Goal: Check status: Check status

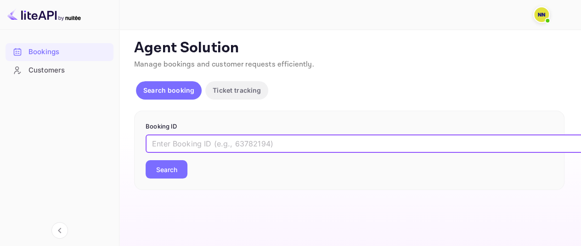
click at [166, 142] on input "text" at bounding box center [376, 144] width 460 height 18
paste input "9886569"
type input "9886569"
click at [165, 167] on button "Search" at bounding box center [167, 169] width 42 height 18
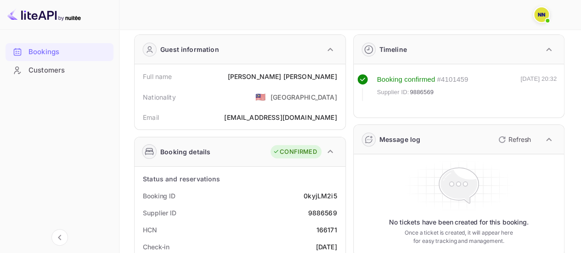
scroll to position [46, 0]
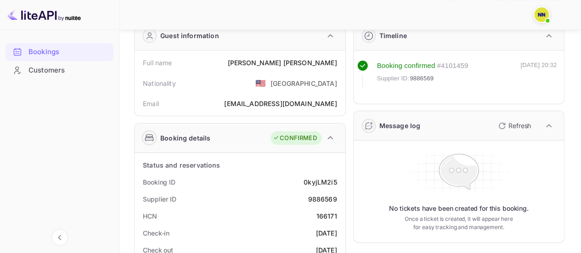
click at [328, 212] on div "166171" at bounding box center [327, 216] width 21 height 10
drag, startPoint x: 328, startPoint y: 212, endPoint x: 285, endPoint y: 209, distance: 42.8
click at [328, 211] on div "166171" at bounding box center [327, 216] width 21 height 10
copy div "166171"
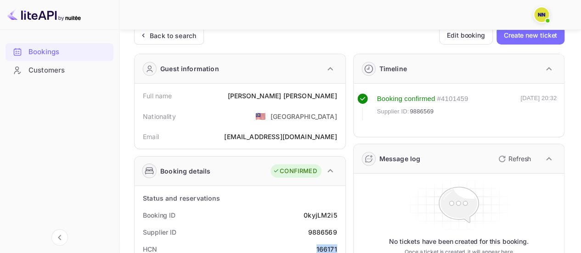
scroll to position [0, 0]
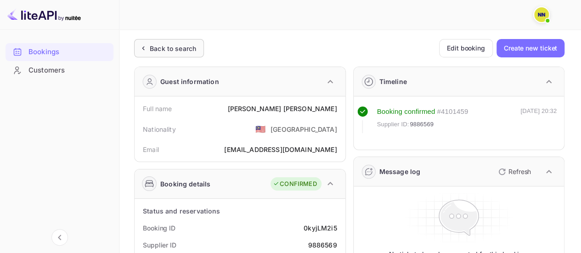
click at [187, 44] on div "Back to search" at bounding box center [173, 49] width 46 height 10
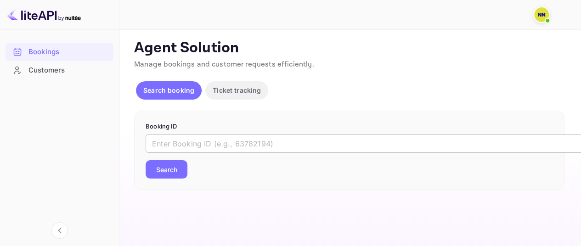
click at [175, 138] on input "text" at bounding box center [376, 144] width 460 height 18
paste input "9886366"
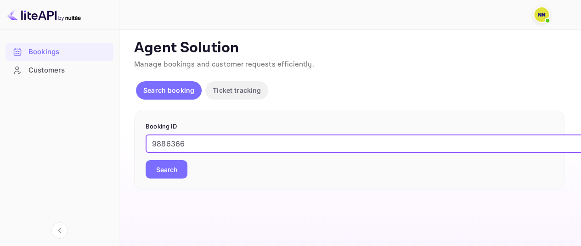
type input "9886366"
click at [169, 166] on button "Search" at bounding box center [167, 169] width 42 height 18
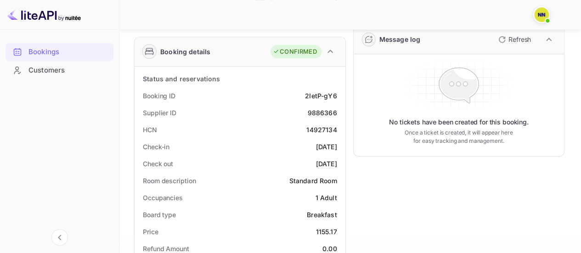
scroll to position [138, 0]
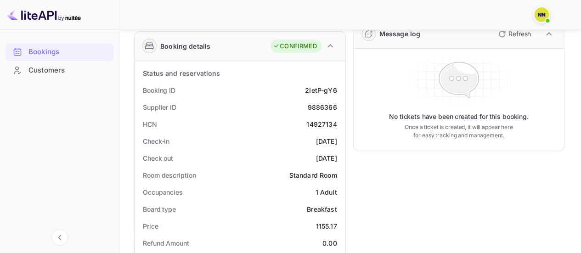
click at [324, 124] on div "14927134" at bounding box center [322, 125] width 30 height 10
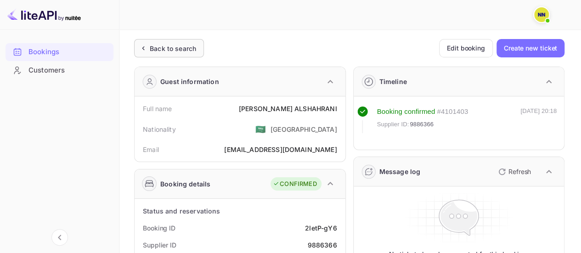
click at [172, 45] on div "Back to search" at bounding box center [173, 49] width 46 height 10
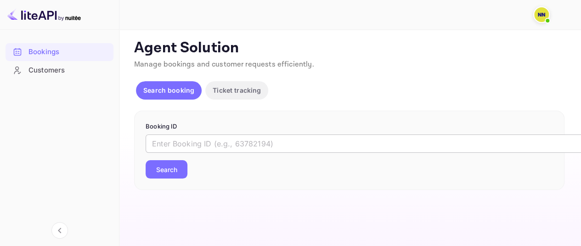
click at [190, 138] on input "text" at bounding box center [376, 144] width 460 height 18
paste input "9884785"
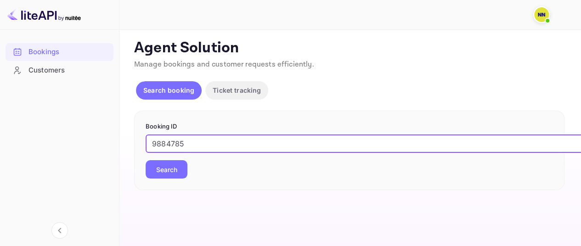
type input "9884785"
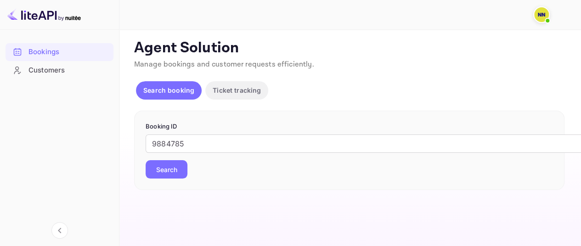
click at [163, 169] on button "Search" at bounding box center [167, 169] width 42 height 18
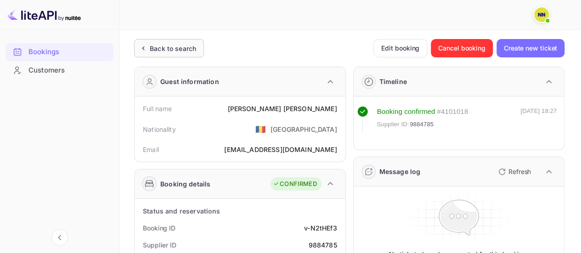
click at [184, 44] on div "Back to search" at bounding box center [173, 49] width 46 height 10
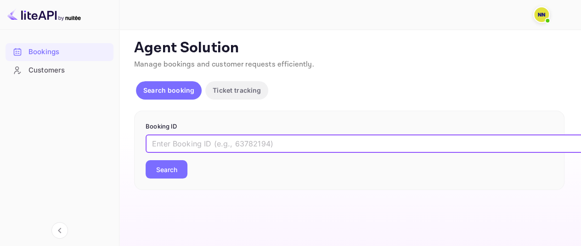
click at [199, 147] on input "text" at bounding box center [376, 144] width 460 height 18
paste input "9845096"
type input "9845096"
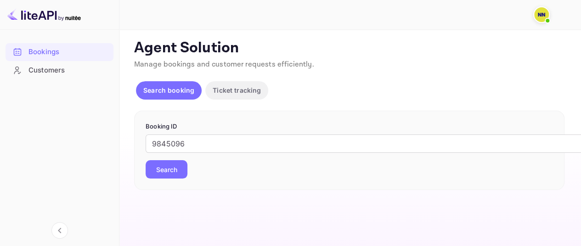
click at [172, 164] on button "Search" at bounding box center [167, 169] width 42 height 18
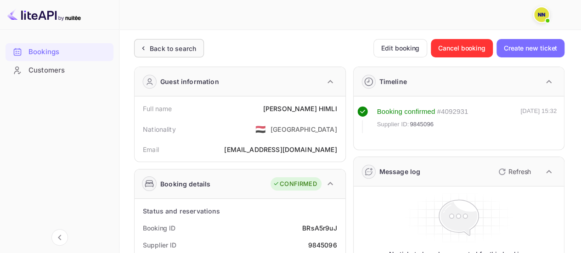
click at [182, 48] on div "Back to search" at bounding box center [173, 49] width 46 height 10
